Goal: Transaction & Acquisition: Purchase product/service

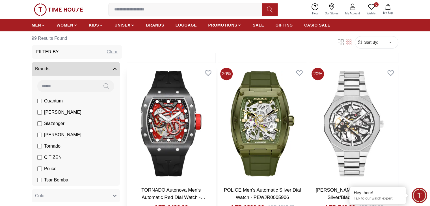
scroll to position [198, 0]
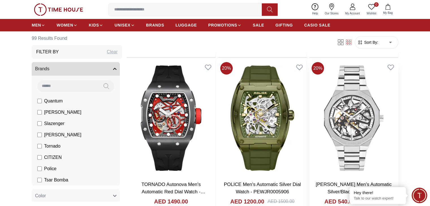
click at [316, 182] on link "[PERSON_NAME] Men's Automatic Silver/Black Dial Watch - LC07906.350" at bounding box center [354, 192] width 76 height 20
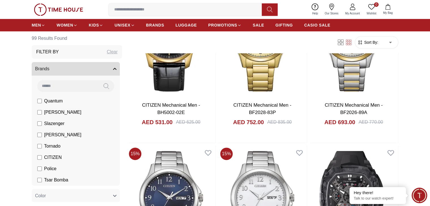
scroll to position [452, 0]
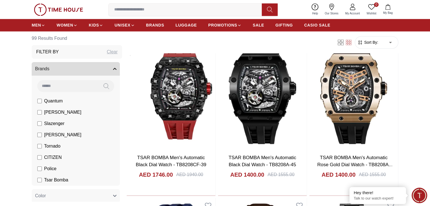
scroll to position [904, 0]
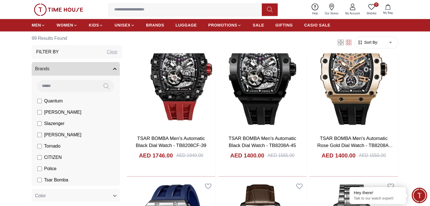
click at [342, 43] on icon at bounding box center [341, 43] width 6 height 6
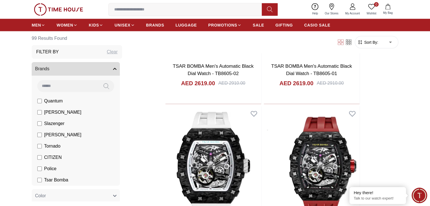
click at [348, 43] on icon at bounding box center [349, 43] width 2 height 2
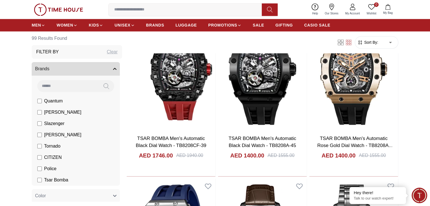
click at [372, 43] on span "Sort By:" at bounding box center [370, 43] width 15 height 6
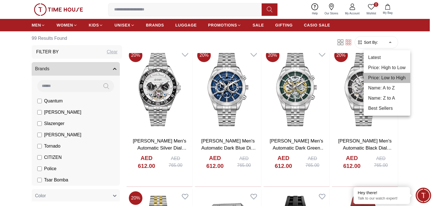
click at [397, 77] on li "Price: Low to High" at bounding box center [387, 78] width 47 height 10
type input "*"
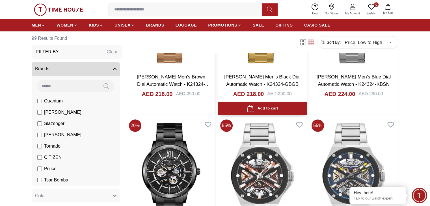
scroll to position [480, 0]
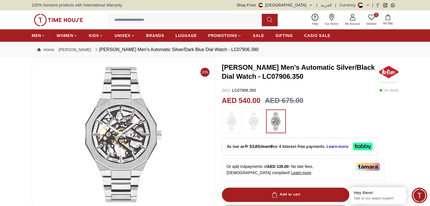
scroll to position [28, 0]
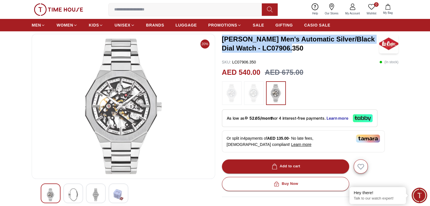
drag, startPoint x: 290, startPoint y: 49, endPoint x: 221, endPoint y: 36, distance: 69.8
click at [221, 36] on div "20% [PERSON_NAME] Men's Automatic Silver/Black Dial Watch - LC07906.350 SKU : L…" at bounding box center [215, 177] width 367 height 287
copy h3 "[PERSON_NAME] Men's Automatic Silver/Black Dial Watch - LC07906.350"
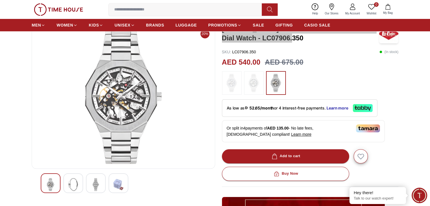
scroll to position [57, 0]
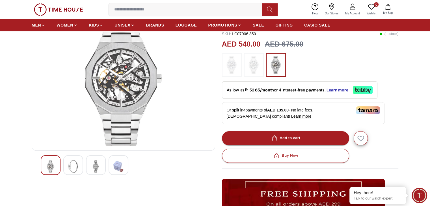
click at [97, 166] on img at bounding box center [96, 166] width 10 height 13
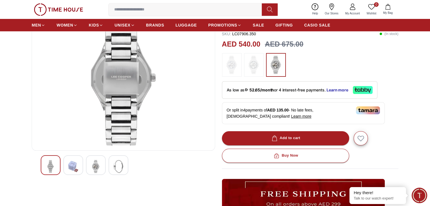
click at [85, 168] on div at bounding box center [123, 165] width 165 height 20
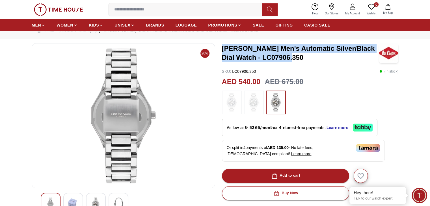
scroll to position [28, 0]
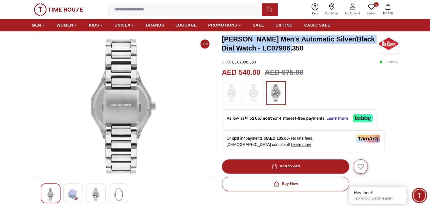
click at [53, 191] on img at bounding box center [51, 195] width 10 height 13
click at [72, 196] on img at bounding box center [73, 195] width 10 height 13
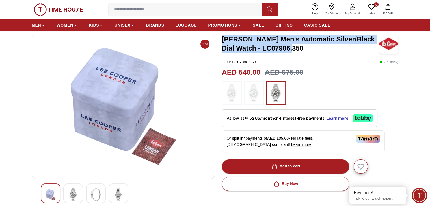
click at [91, 195] on img at bounding box center [96, 195] width 10 height 13
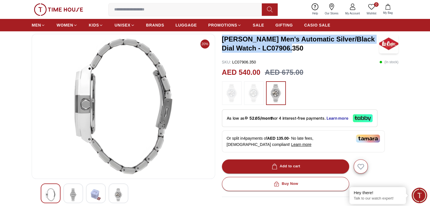
click at [77, 195] on img at bounding box center [73, 195] width 10 height 13
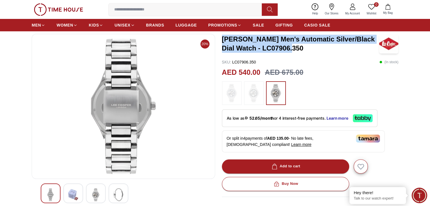
click at [92, 195] on img at bounding box center [96, 195] width 10 height 13
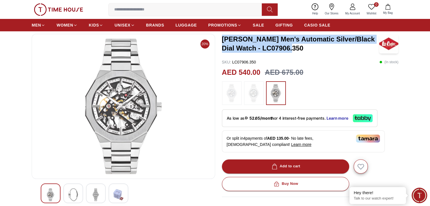
click at [109, 196] on div at bounding box center [119, 194] width 20 height 20
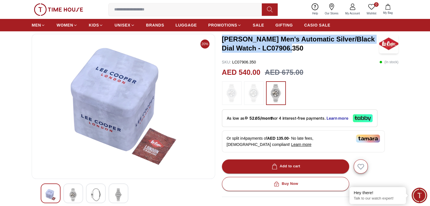
copy h3 "[PERSON_NAME] Men's Automatic Silver/Black Dial Watch - LC07906.350"
click at [77, 190] on img at bounding box center [73, 195] width 10 height 13
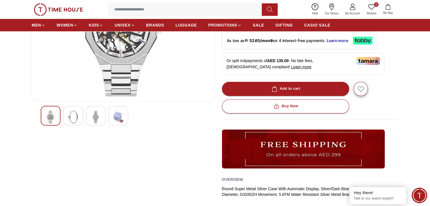
scroll to position [113, 0]
